Goal: Task Accomplishment & Management: Manage account settings

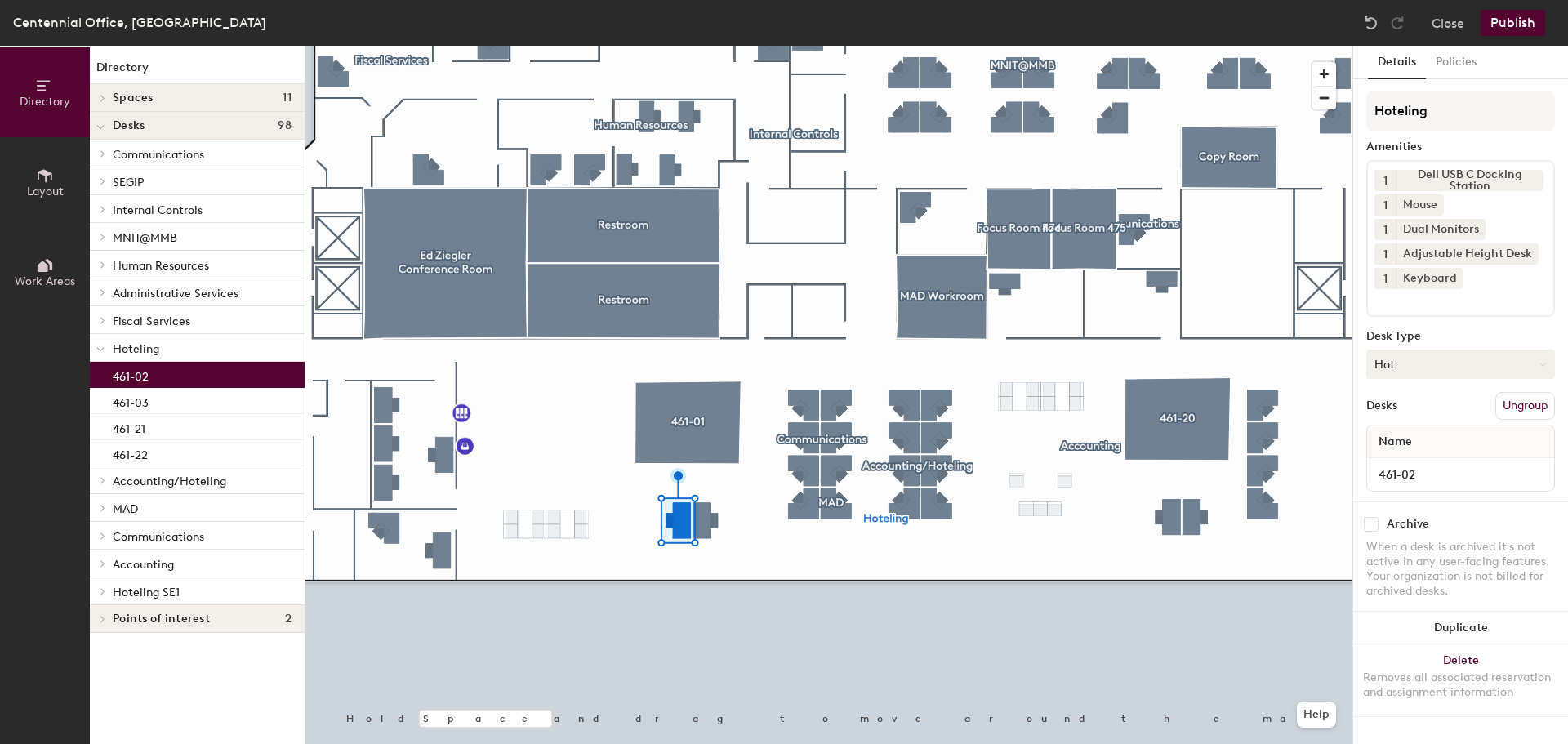
click at [1433, 351] on button "Hot" at bounding box center [1460, 364] width 189 height 30
click at [1483, 53] on button "Policies" at bounding box center [1455, 62] width 60 height 34
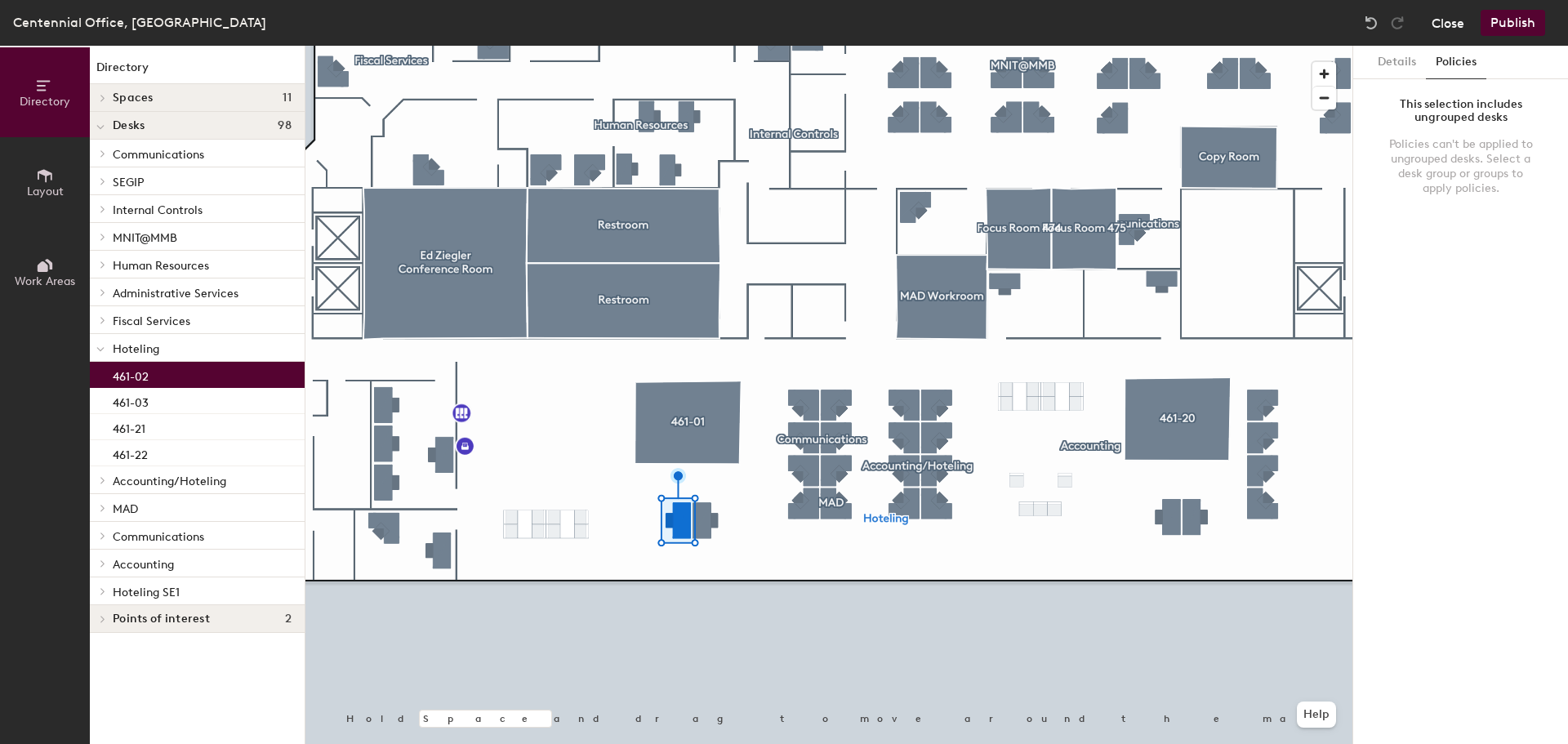
click at [1454, 28] on button "Close" at bounding box center [1447, 22] width 33 height 26
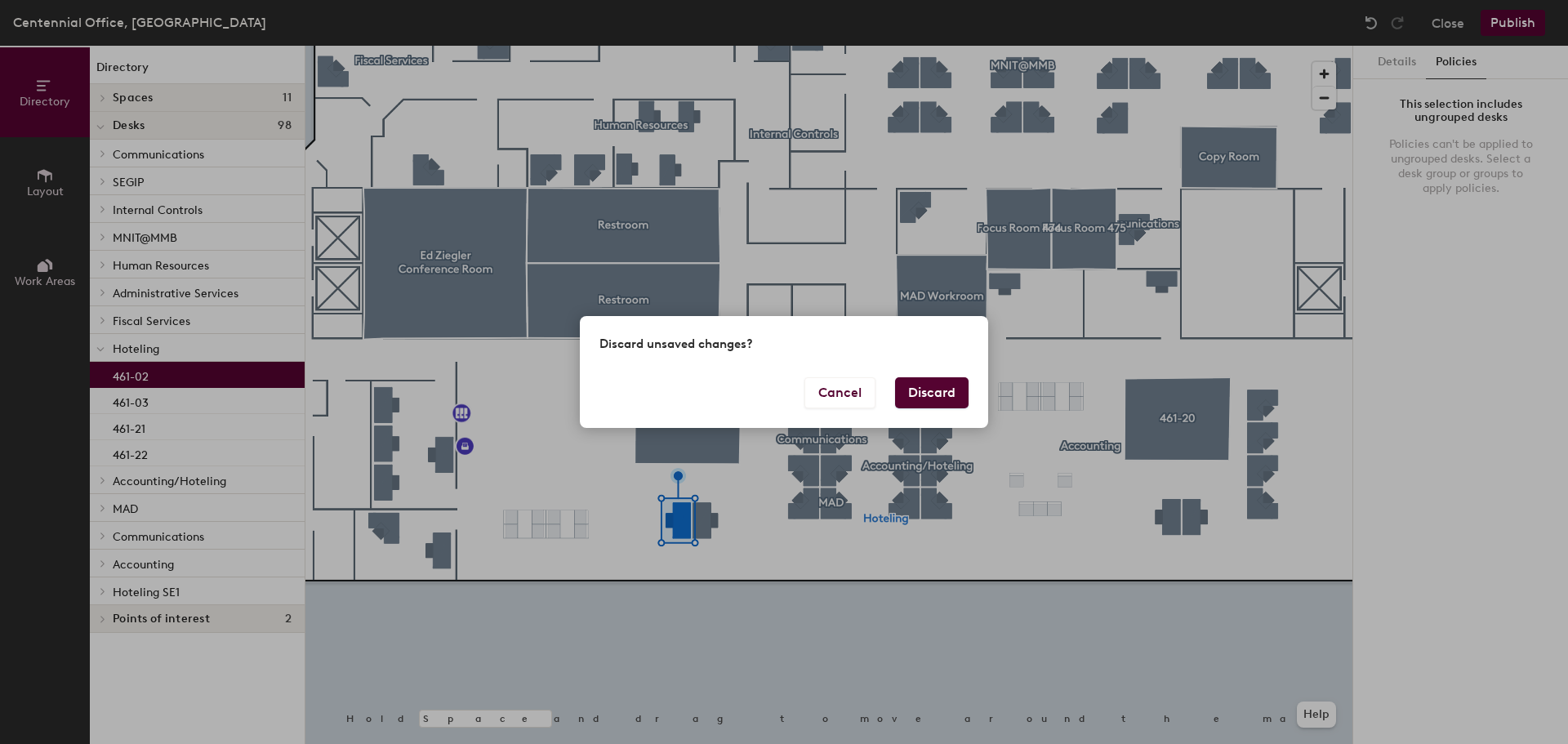
click at [938, 381] on button "Discard" at bounding box center [931, 393] width 74 height 31
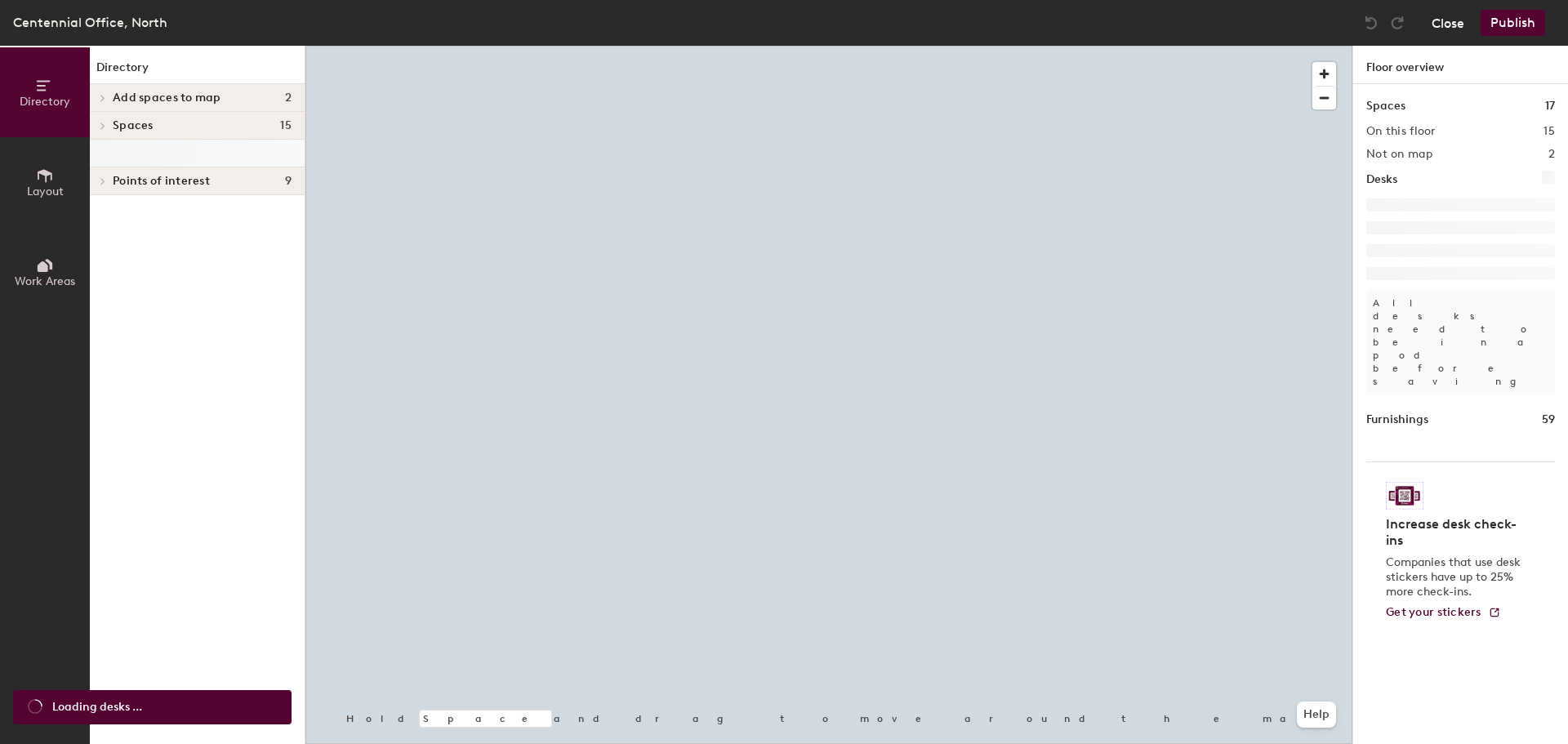
click at [1447, 19] on button "Close" at bounding box center [1447, 22] width 33 height 26
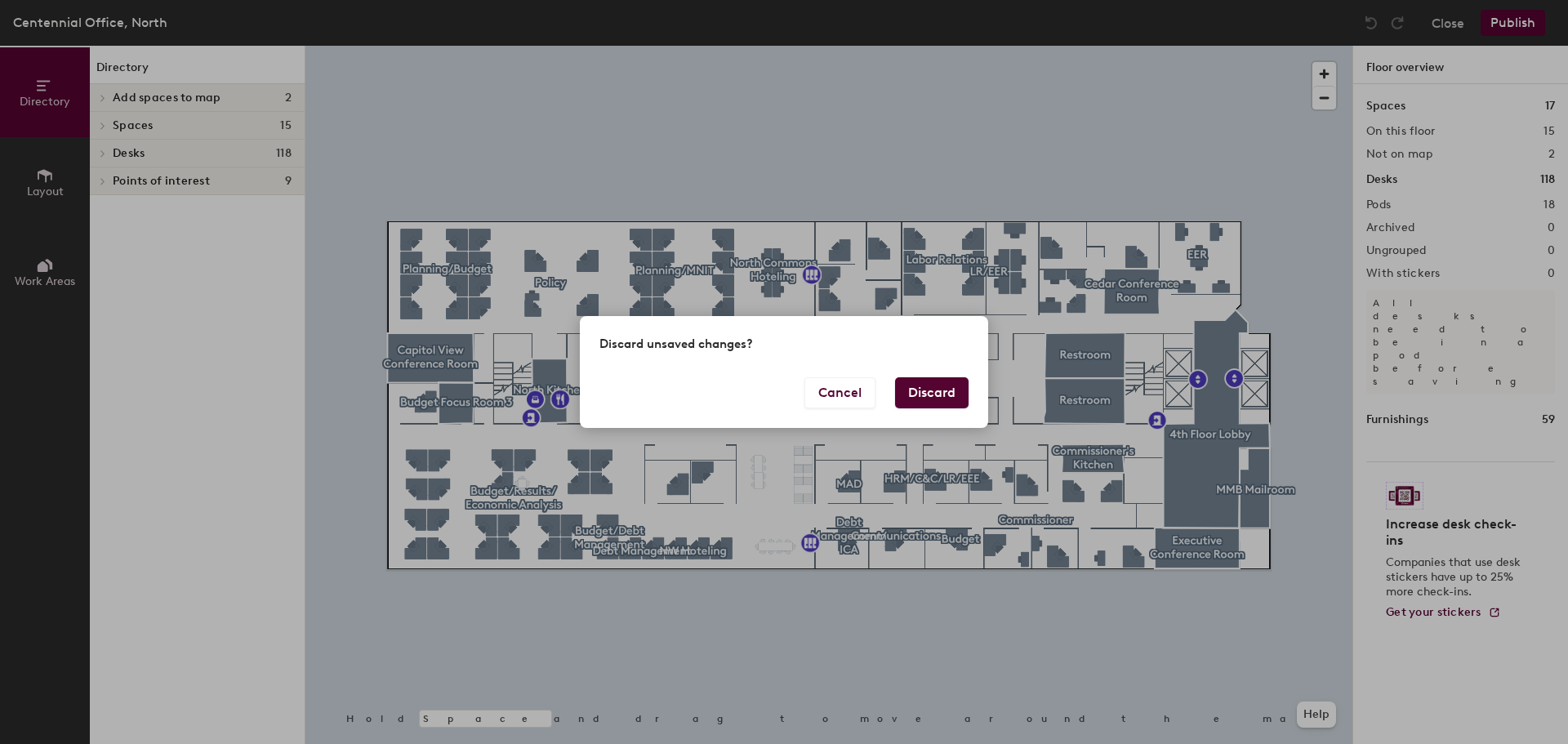
click at [932, 392] on button "Discard" at bounding box center [931, 393] width 74 height 31
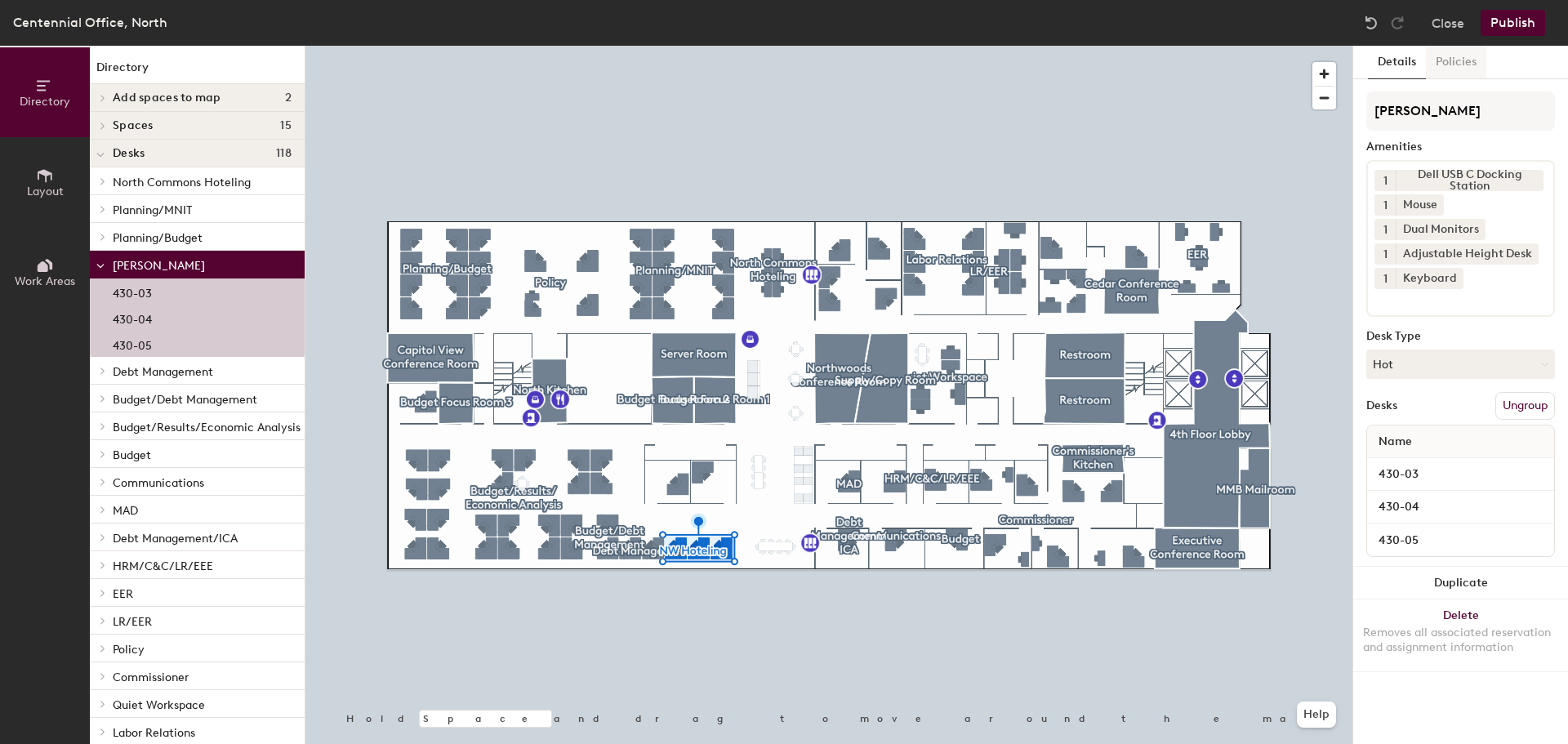
click at [1442, 68] on button "Policies" at bounding box center [1455, 62] width 60 height 34
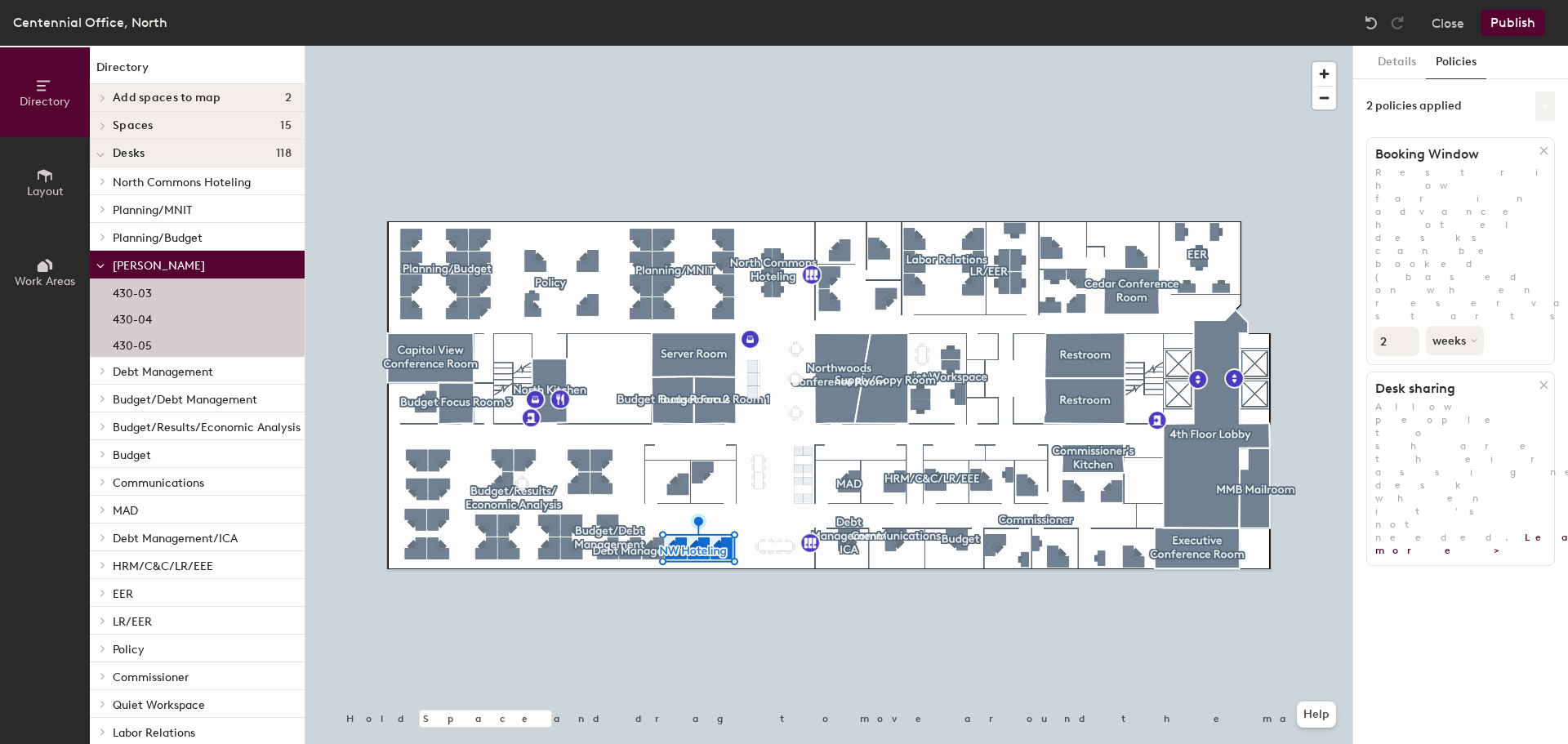
click at [1540, 106] on button at bounding box center [1544, 106] width 19 height 30
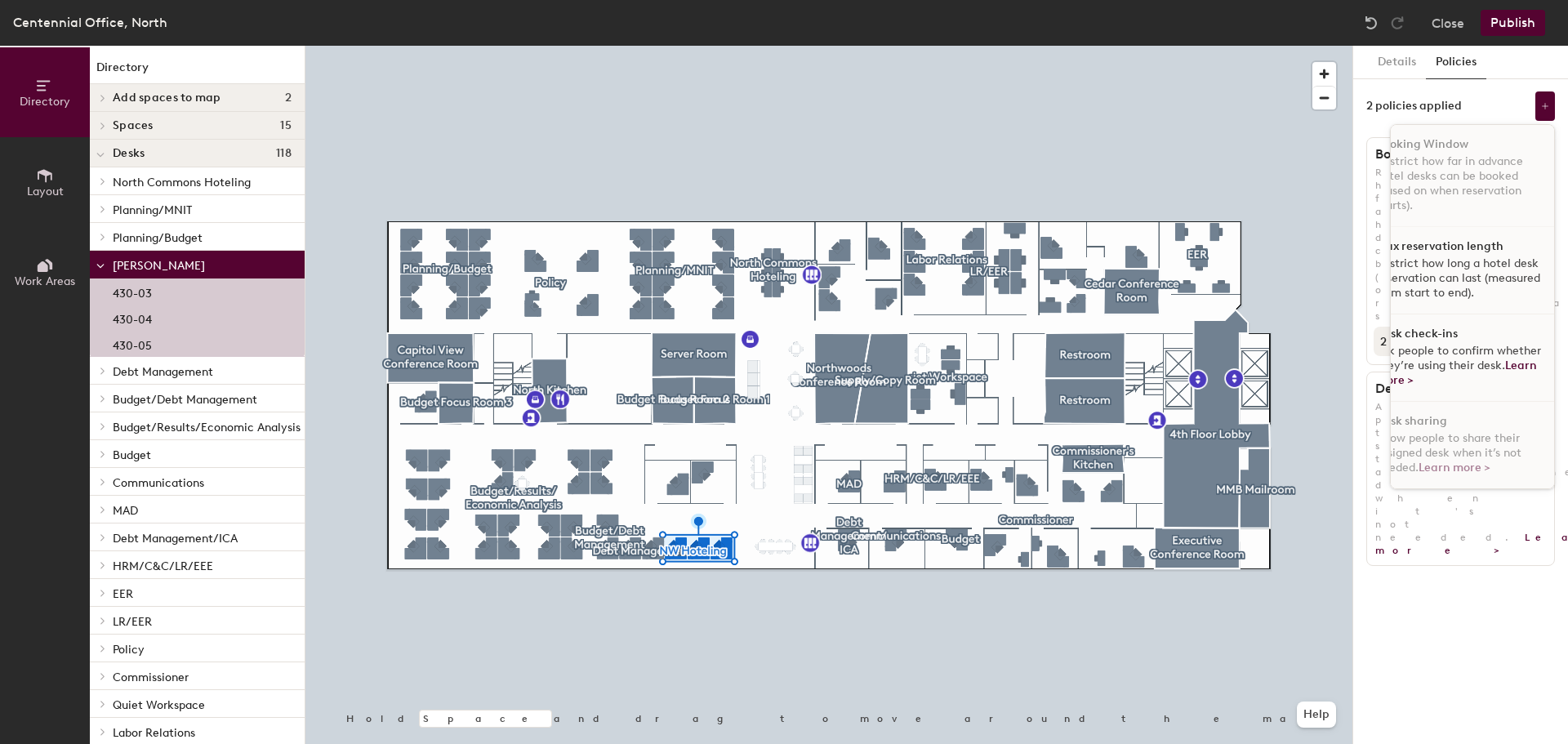
scroll to position [10, 0]
click at [1503, 105] on div "2 policies applied Booking Window Restrict how far in advance hotel desks can b…" at bounding box center [1460, 106] width 189 height 30
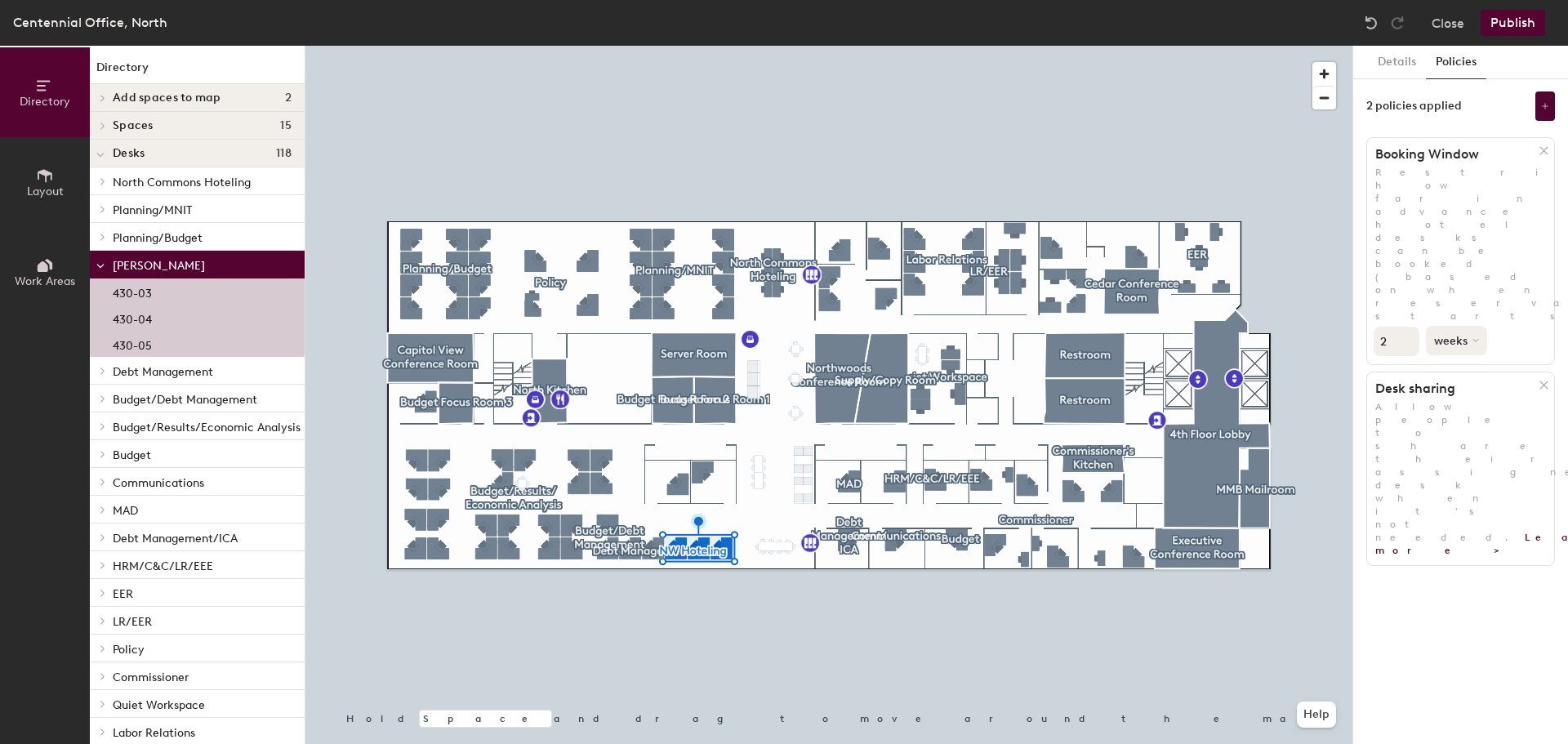
click at [1473, 337] on icon at bounding box center [1475, 340] width 7 height 7
click at [1463, 440] on div "hours" at bounding box center [1458, 452] width 63 height 25
click at [1394, 326] on input "2" at bounding box center [1396, 341] width 46 height 30
click at [1459, 25] on button "Close" at bounding box center [1447, 22] width 33 height 26
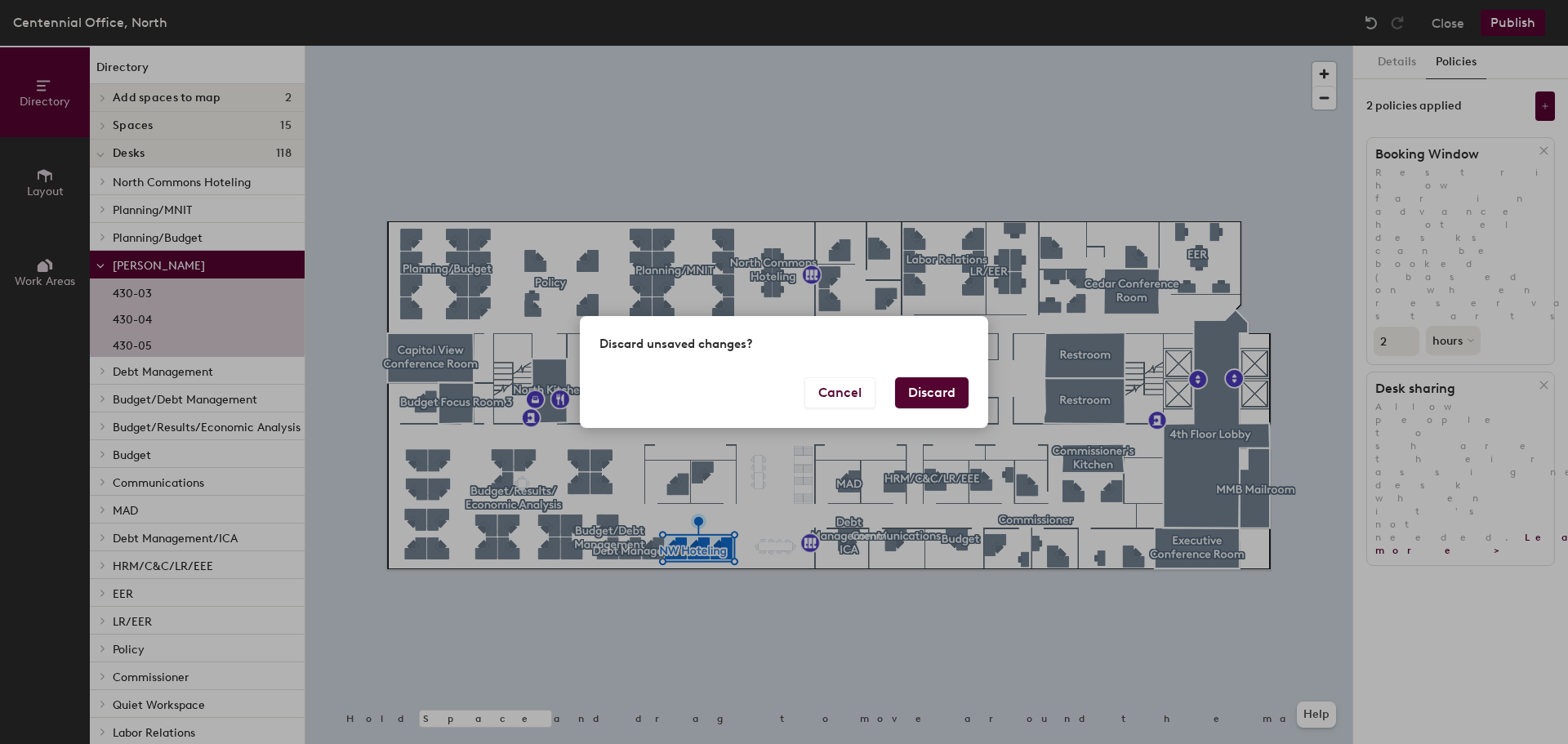
click at [953, 393] on button "Discard" at bounding box center [931, 393] width 74 height 31
